Goal: Navigation & Orientation: Find specific page/section

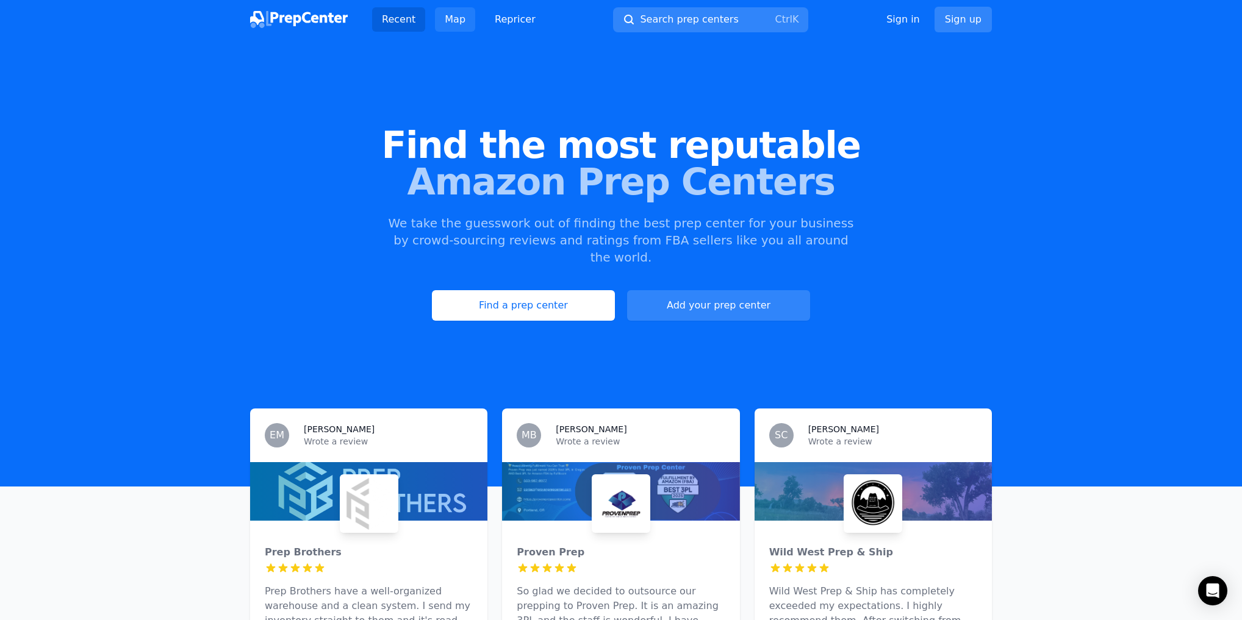
click at [449, 15] on link "Map" at bounding box center [455, 19] width 40 height 24
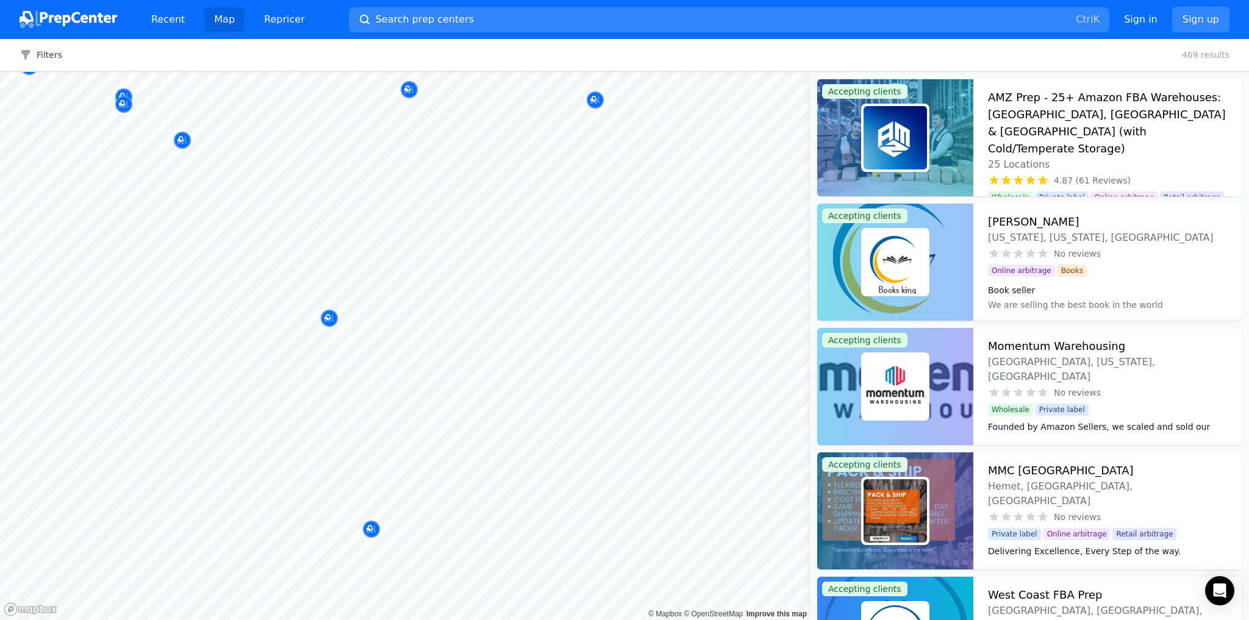
click at [413, 295] on body "Recent Map Repricer Search prep centers Ctrl K Open main menu Sign in Sign up F…" at bounding box center [624, 310] width 1249 height 620
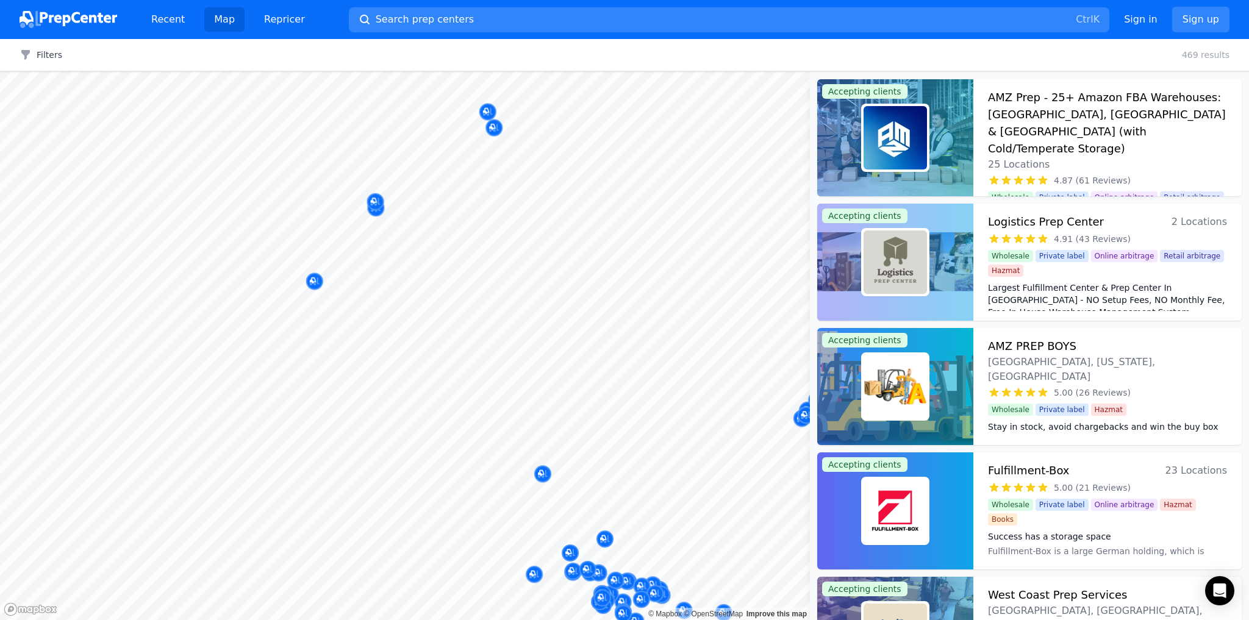
click at [356, 350] on body "Recent Map Repricer Search prep centers Ctrl K Open main menu Sign in Sign up F…" at bounding box center [624, 310] width 1249 height 620
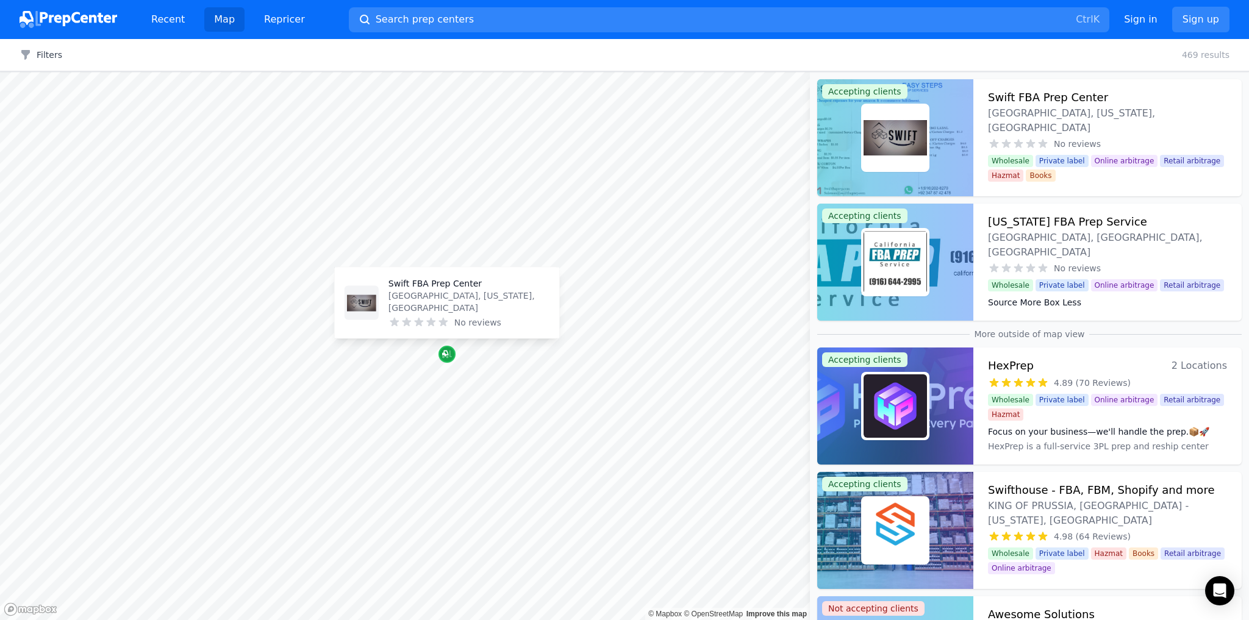
click at [446, 356] on icon "Map marker" at bounding box center [447, 354] width 10 height 12
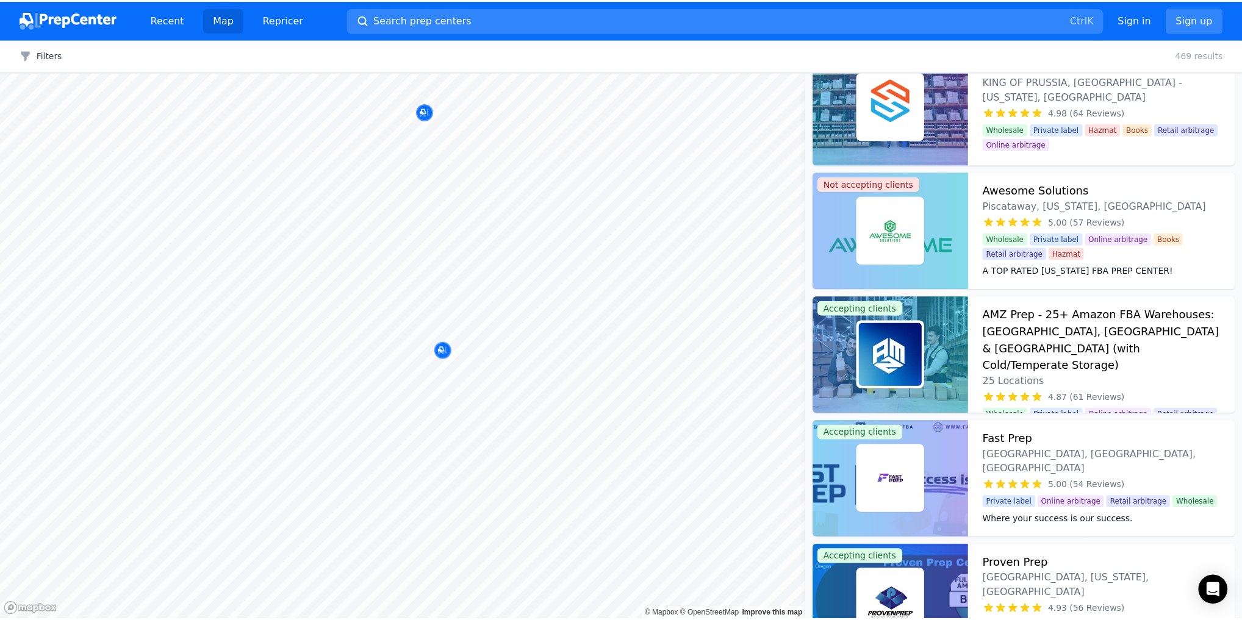
scroll to position [439, 0]
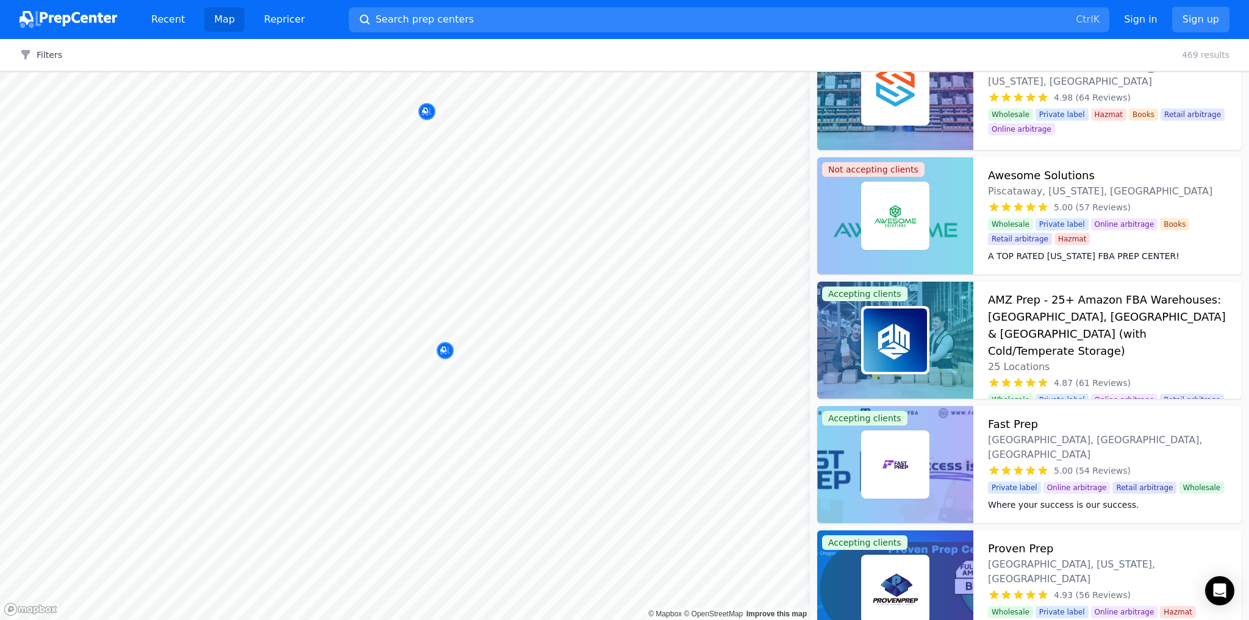
click at [1069, 320] on h3 "AMZ Prep - 25+ Amazon FBA Warehouses: [GEOGRAPHIC_DATA], [GEOGRAPHIC_DATA] & [G…" at bounding box center [1107, 326] width 239 height 68
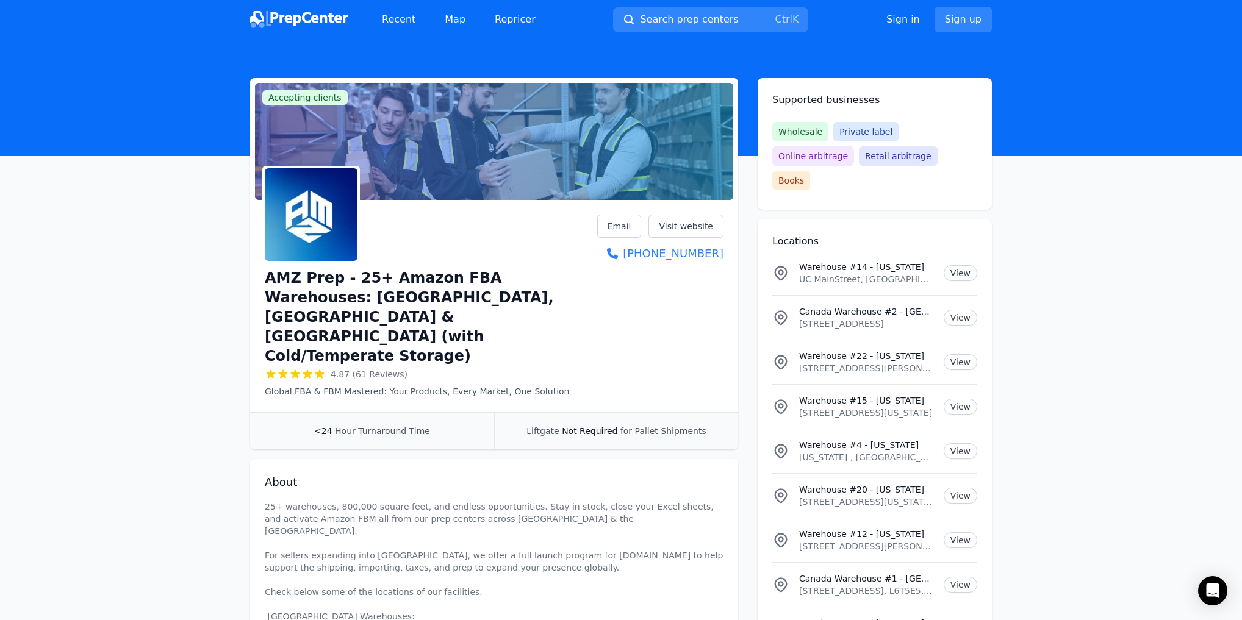
click at [597, 368] on div "4.87 (61 Reviews)" at bounding box center [431, 374] width 332 height 12
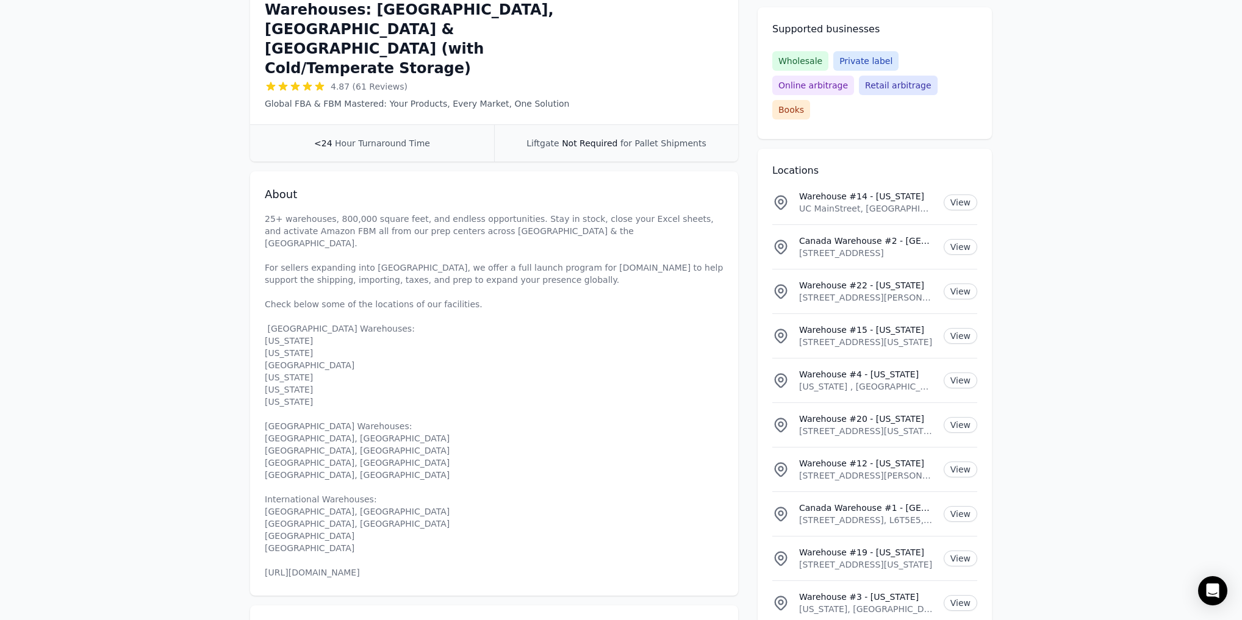
scroll to position [342, 0]
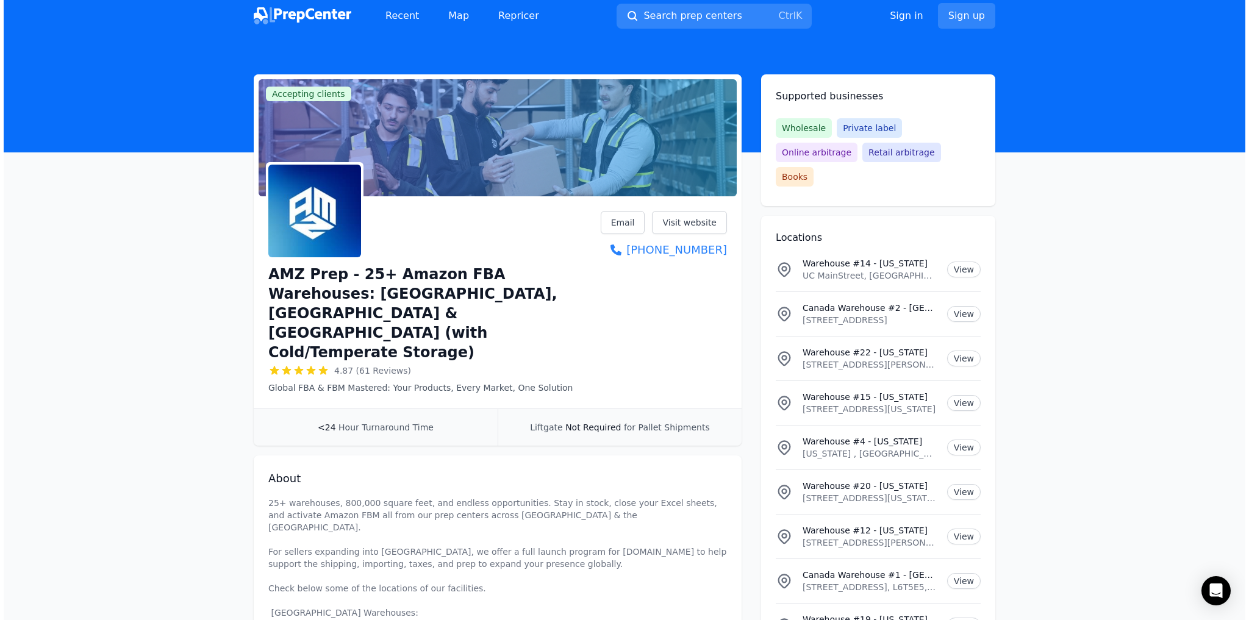
scroll to position [0, 0]
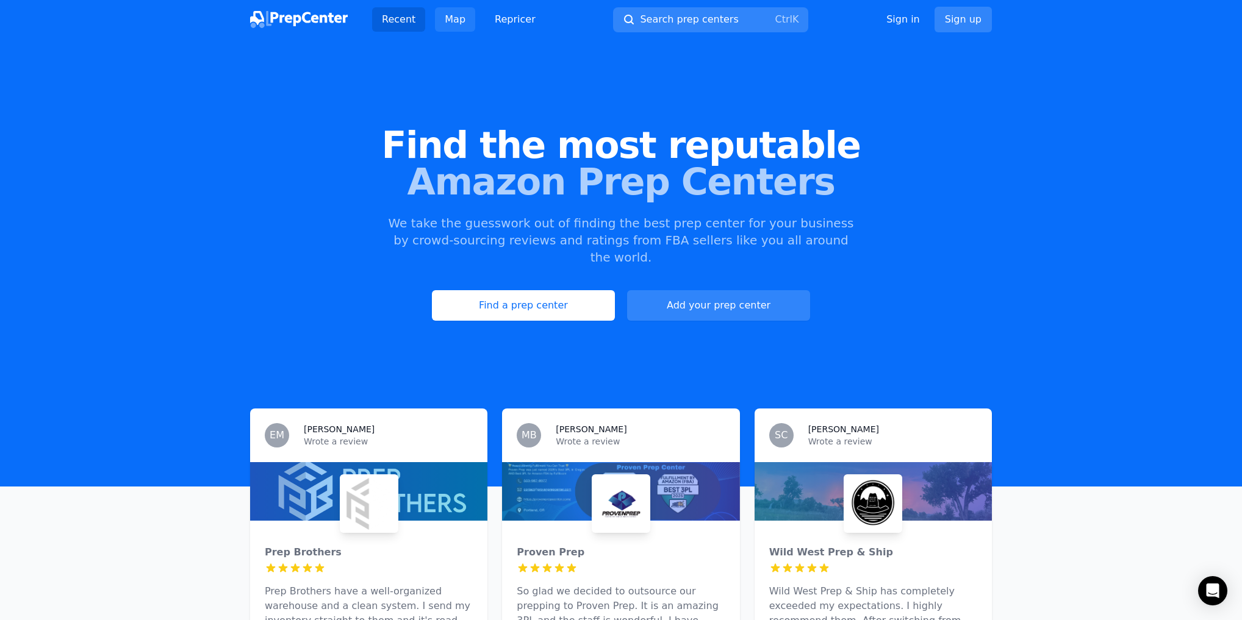
click at [453, 22] on link "Map" at bounding box center [455, 19] width 40 height 24
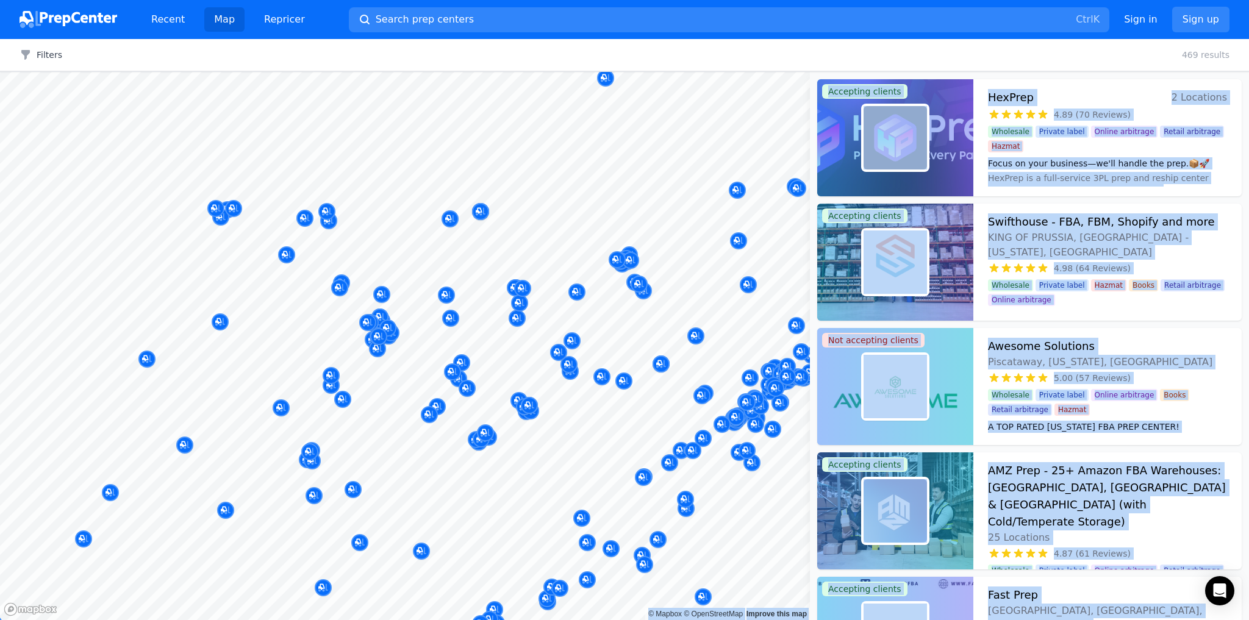
click at [463, 338] on body "Recent Map Repricer Search prep centers Ctrl K Open main menu Sign in Sign up F…" at bounding box center [624, 310] width 1249 height 620
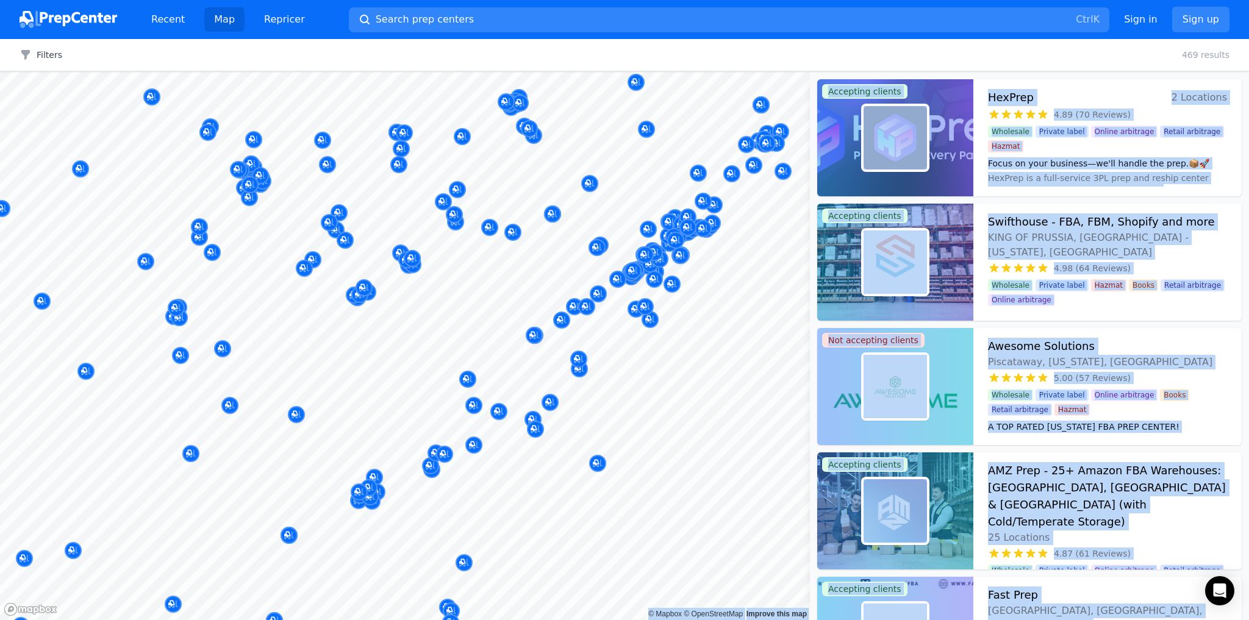
drag, startPoint x: 405, startPoint y: 482, endPoint x: 510, endPoint y: 267, distance: 239.2
click at [417, 287] on body "Recent Map Repricer Search prep centers Ctrl K Open main menu Sign in Sign up F…" at bounding box center [624, 310] width 1249 height 620
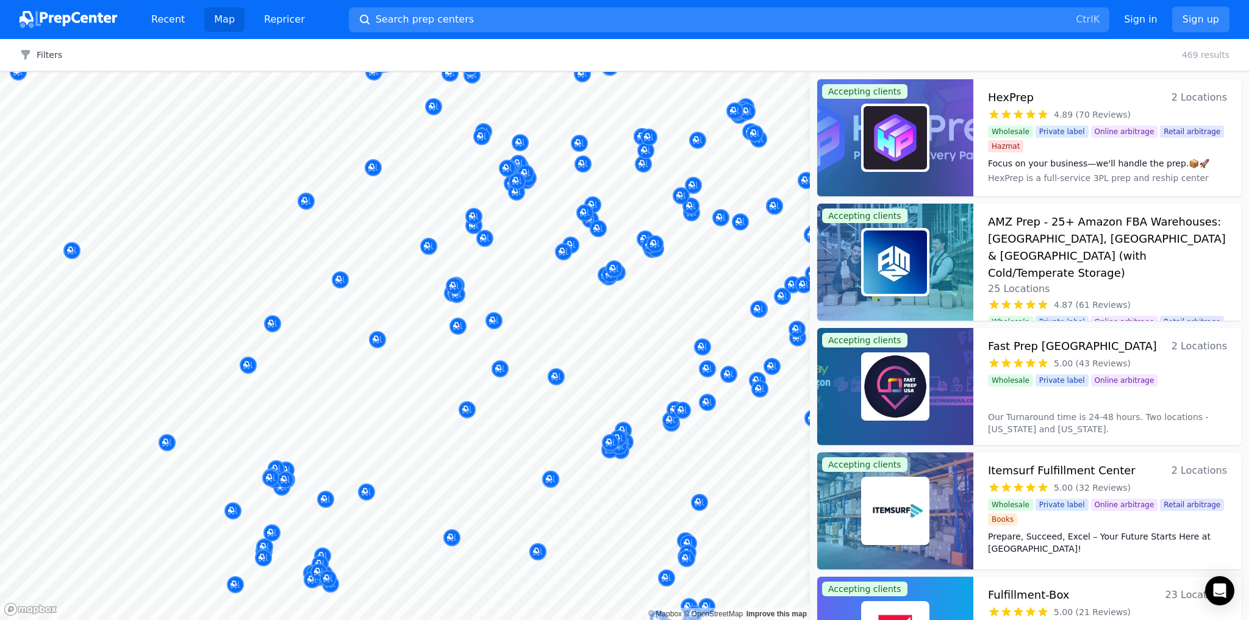
click at [700, 51] on div "Filters Clear all 469 results" at bounding box center [624, 55] width 1249 height 32
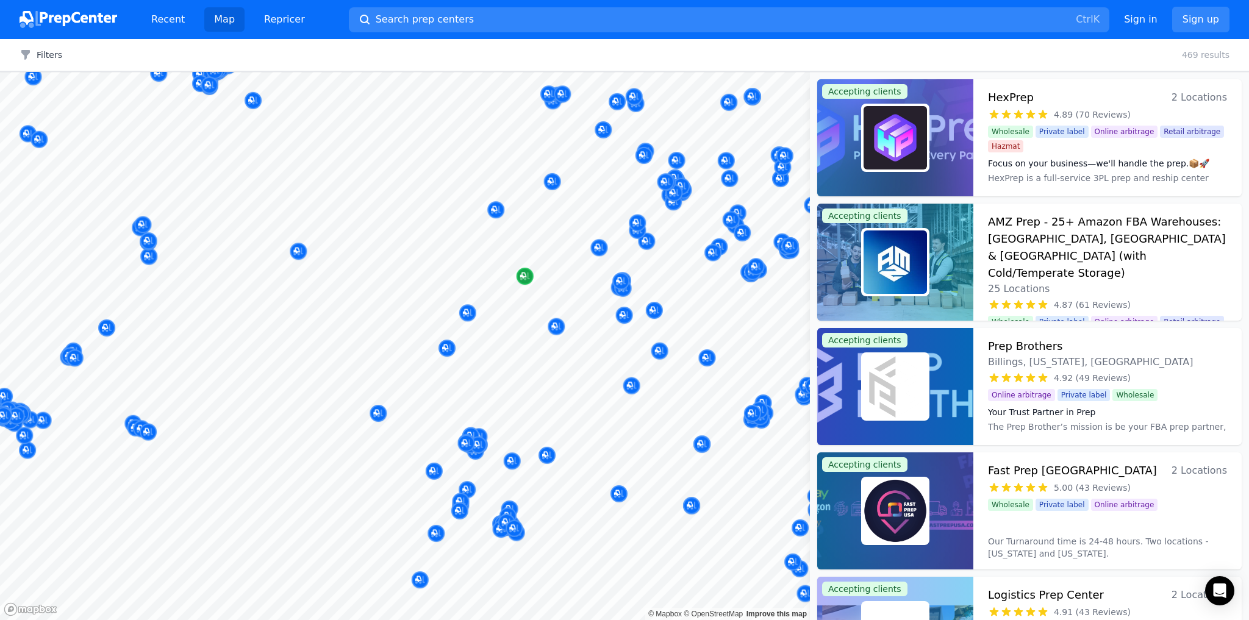
click at [587, 72] on div at bounding box center [405, 72] width 810 height 0
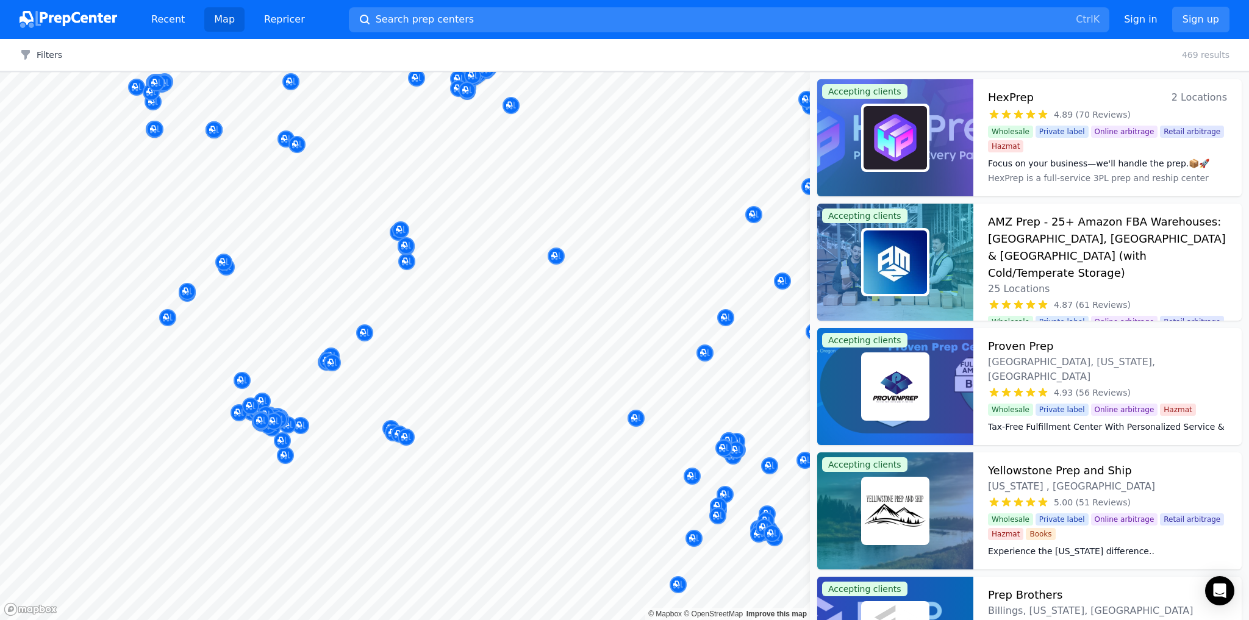
click at [517, 250] on body "Recent Map Repricer Search prep centers Ctrl K Open main menu Sign in Sign up F…" at bounding box center [624, 310] width 1249 height 620
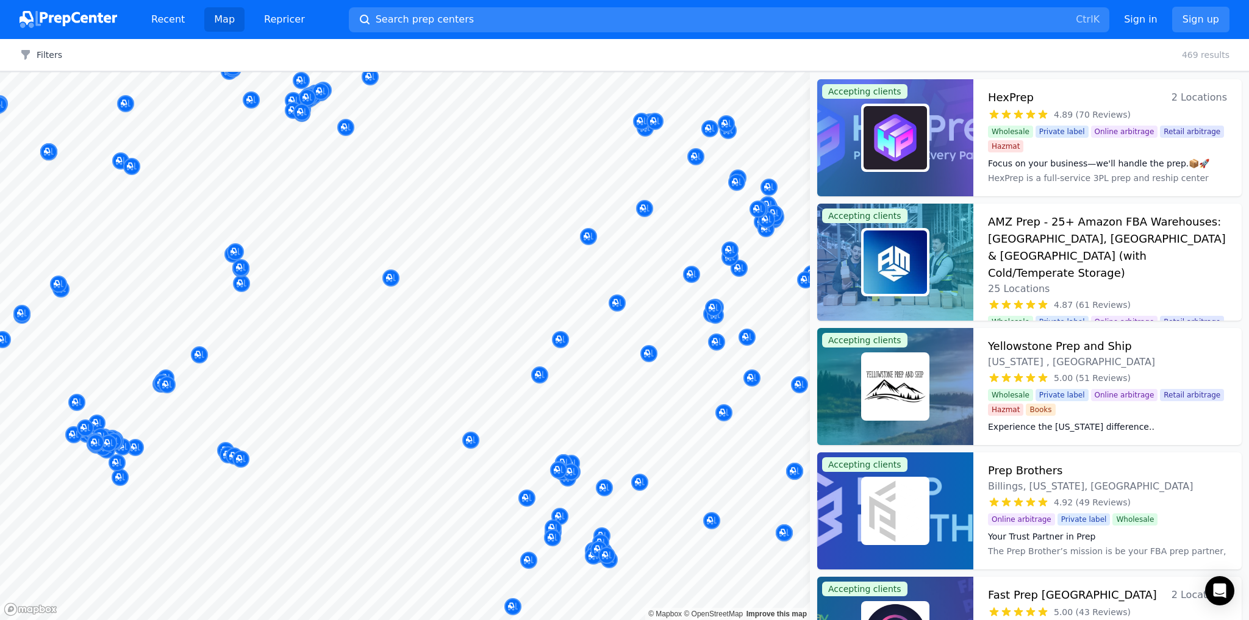
click at [846, 53] on div "Filters Clear all 469 results" at bounding box center [624, 55] width 1249 height 32
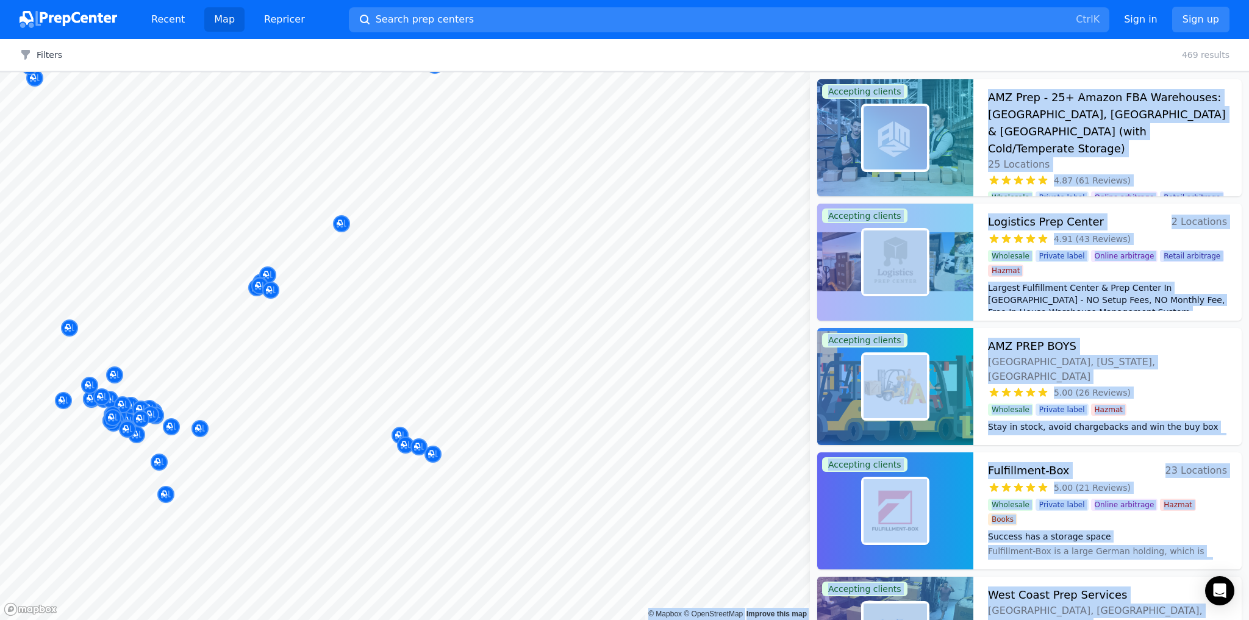
click at [252, 342] on body "Recent Map Repricer Search prep centers Ctrl K Open main menu Sign in Sign up F…" at bounding box center [624, 310] width 1249 height 620
click at [183, 367] on div at bounding box center [167, 372] width 234 height 10
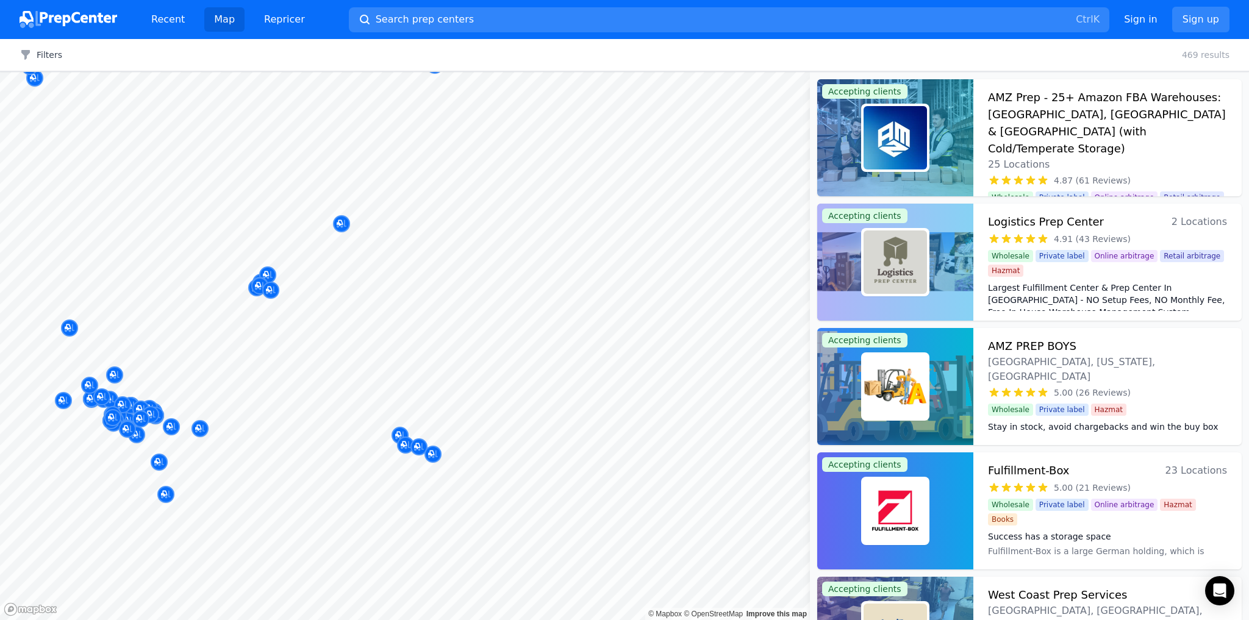
click at [720, 55] on div "Filters Clear all 469 results" at bounding box center [624, 55] width 1249 height 32
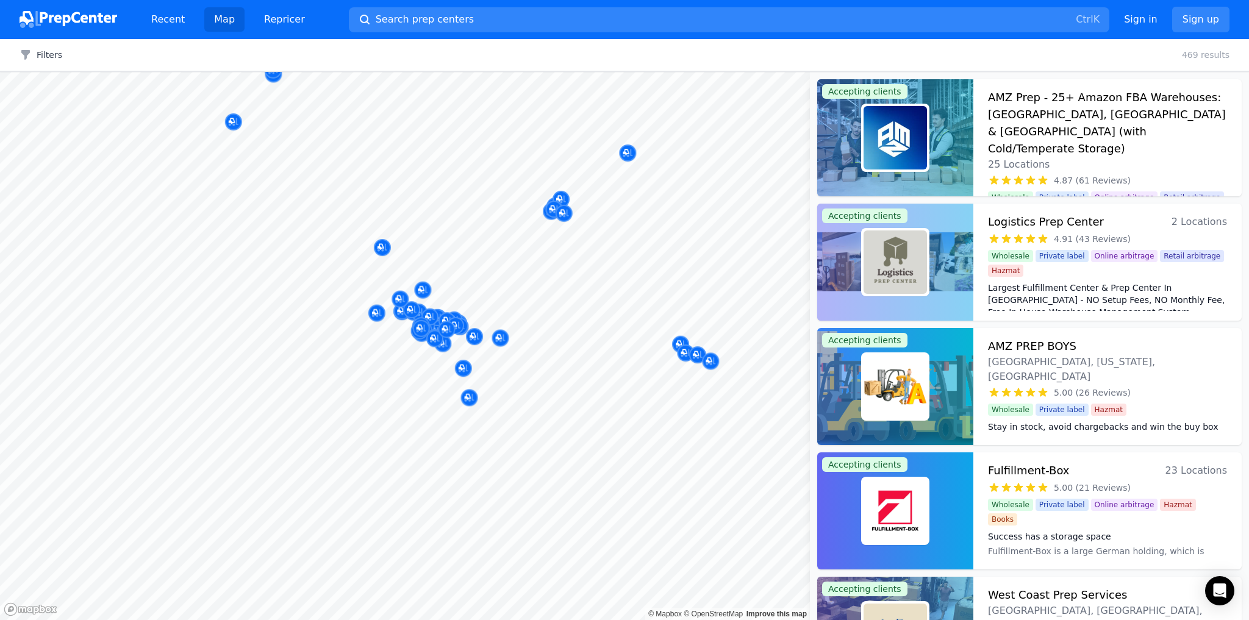
click at [154, 364] on body "Recent Map Repricer Search prep centers Ctrl K Open main menu Sign in Sign up F…" at bounding box center [624, 310] width 1249 height 620
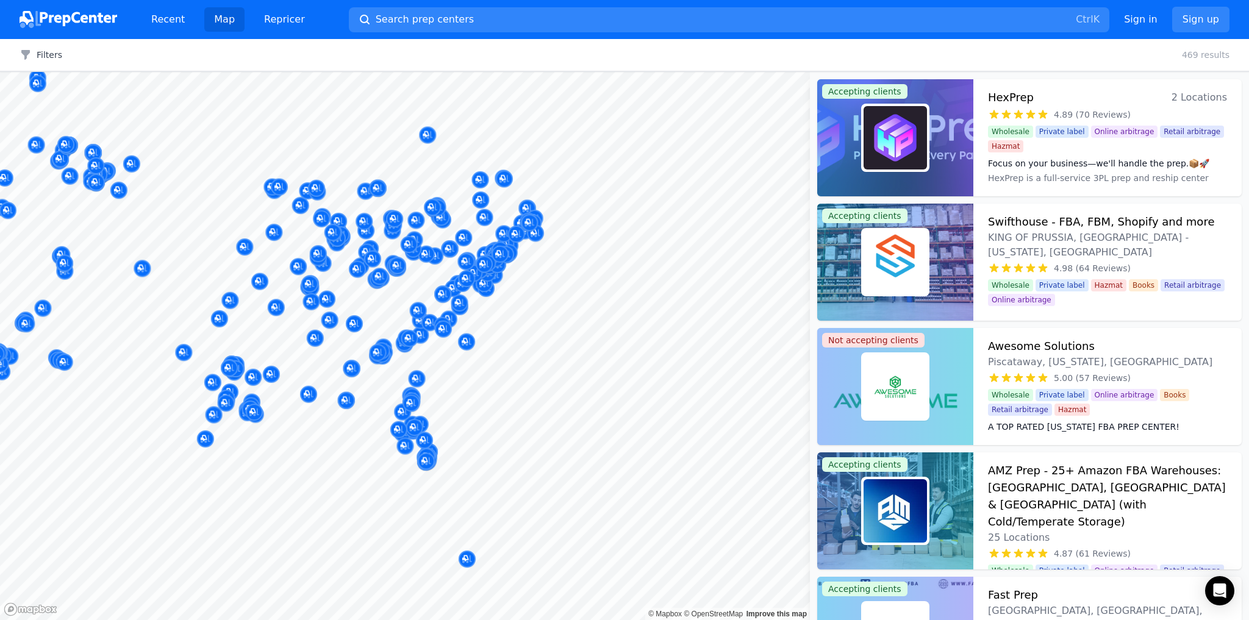
click at [353, 300] on body "Recent Map Repricer Search prep centers Ctrl K Open main menu Sign in Sign up F…" at bounding box center [624, 310] width 1249 height 620
